Goal: Share content: Share content

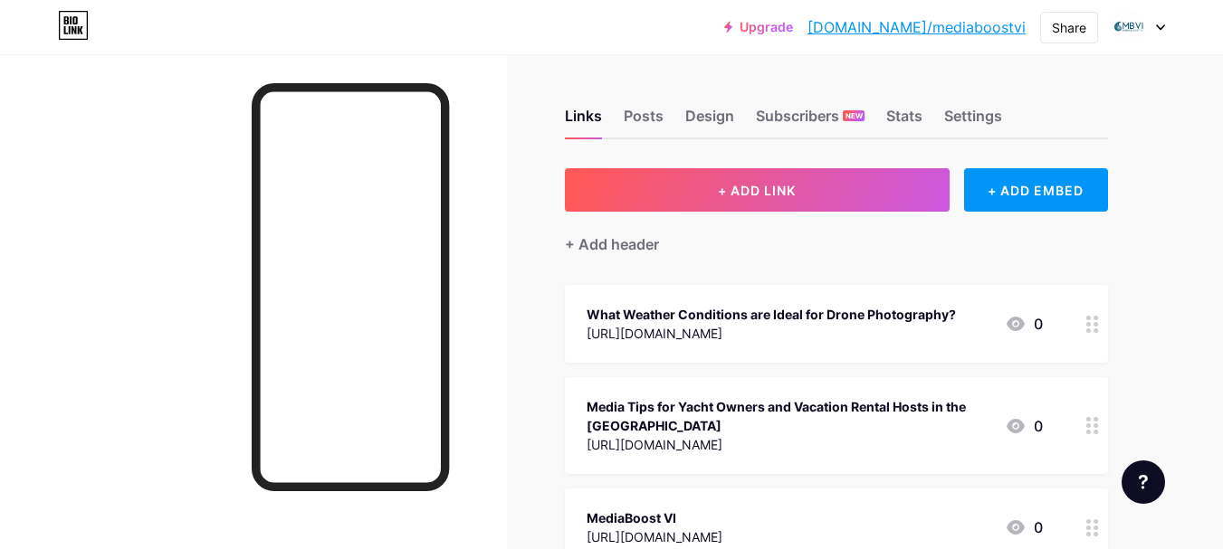
click at [697, 203] on button "+ ADD LINK" at bounding box center [757, 189] width 385 height 43
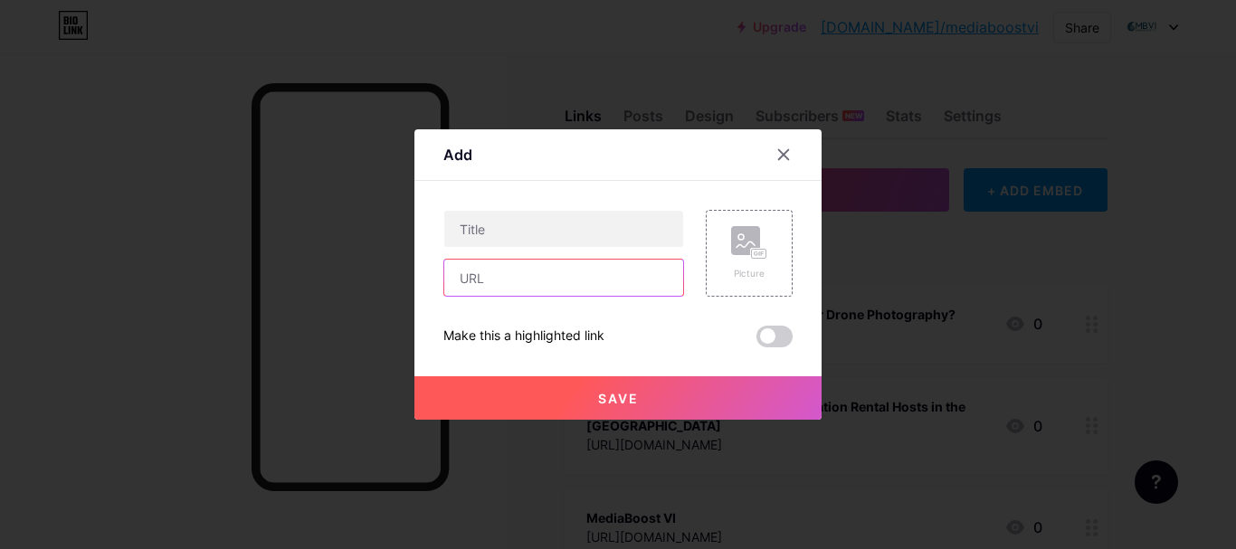
click at [468, 275] on input "text" at bounding box center [563, 278] width 239 height 36
paste input "[URL][DOMAIN_NAME]"
type input "[URL][DOMAIN_NAME]"
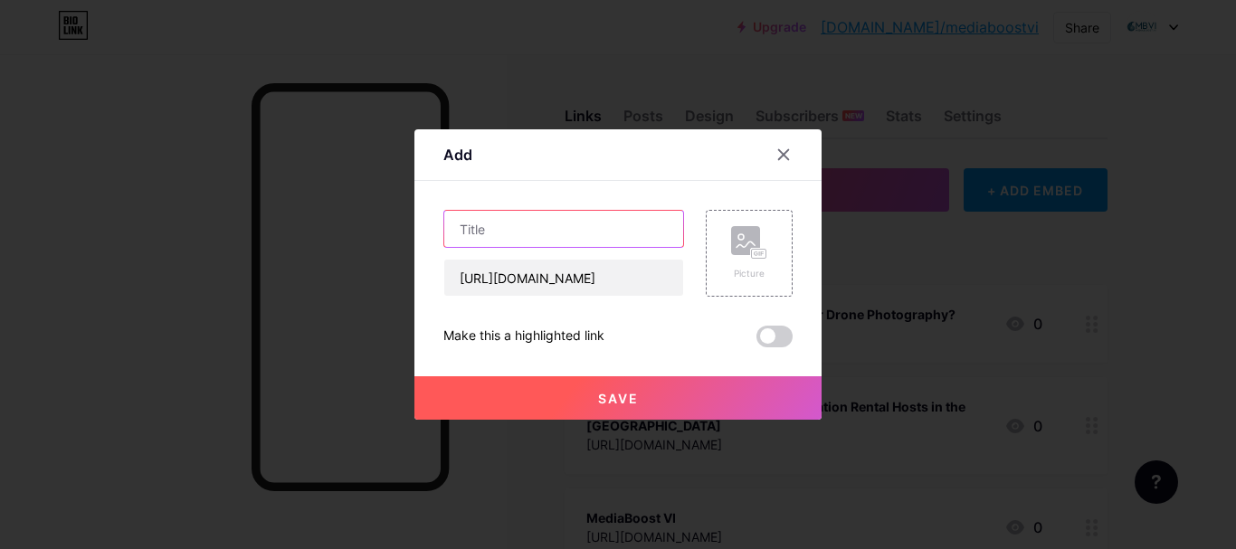
click at [514, 231] on input "text" at bounding box center [563, 229] width 239 height 36
paste input "Maximizing Your Virgin Islands Vacation Rentals with Stunning Media Content"
type input "Maximizing Your Virgin Islands Vacation Rentals with Stunning Media Content"
click at [613, 396] on span "Save" at bounding box center [618, 398] width 41 height 15
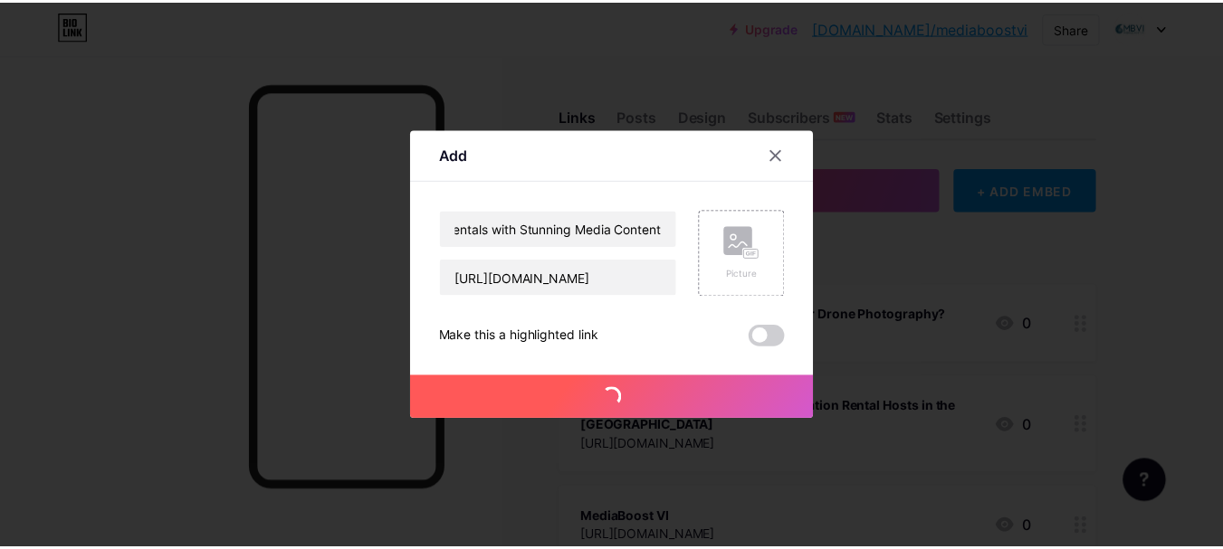
scroll to position [0, 0]
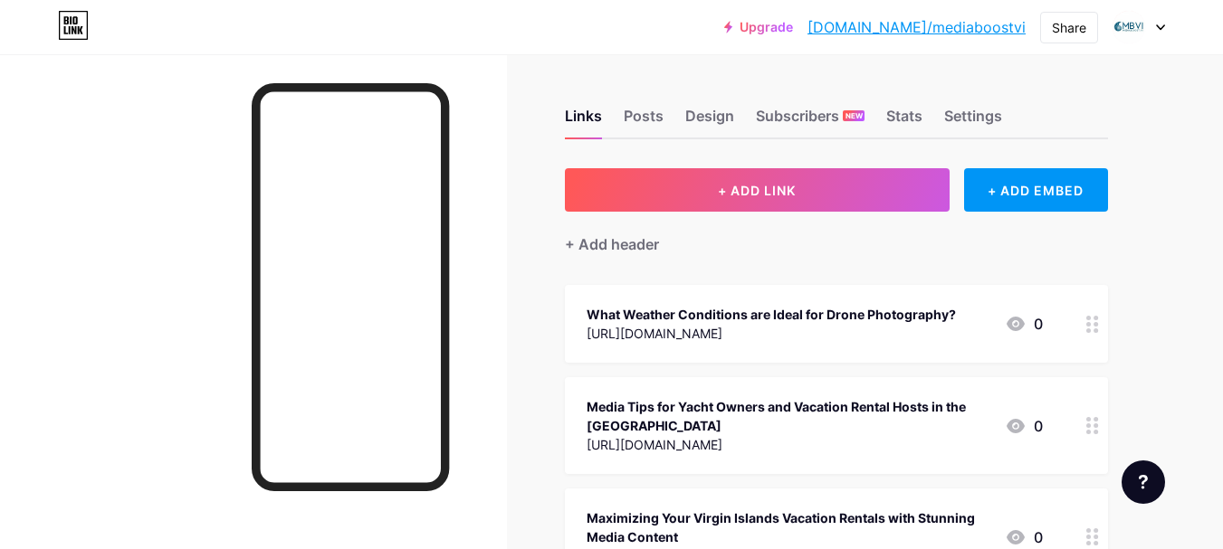
click at [441, 64] on div at bounding box center [253, 328] width 507 height 549
click at [1050, 31] on div "Share" at bounding box center [1069, 28] width 58 height 32
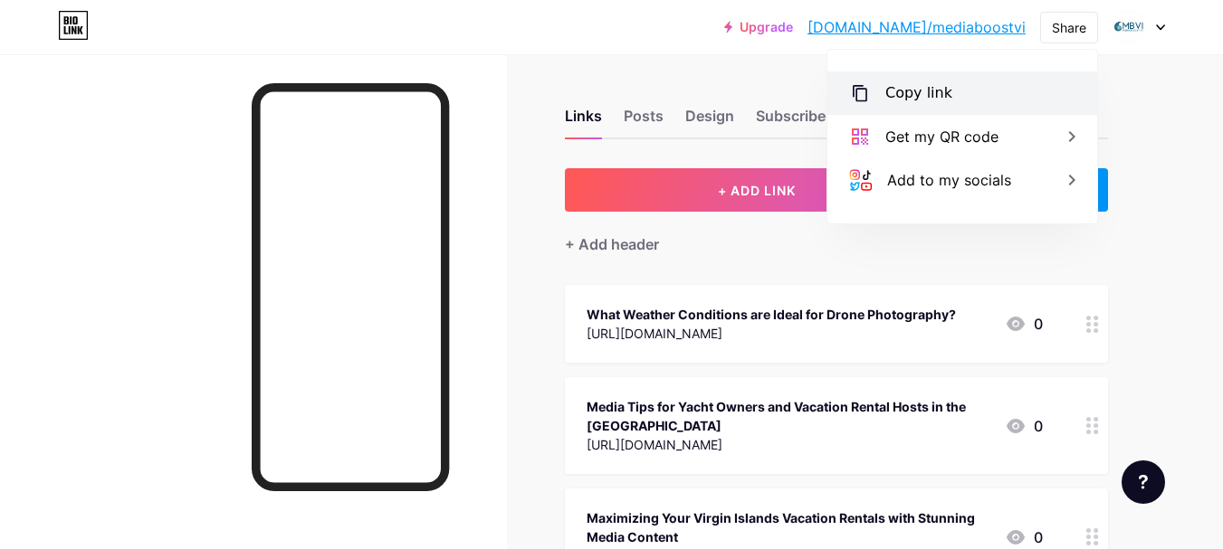
click at [958, 87] on div "Copy link" at bounding box center [962, 92] width 270 height 43
